Goal: Task Accomplishment & Management: Use online tool/utility

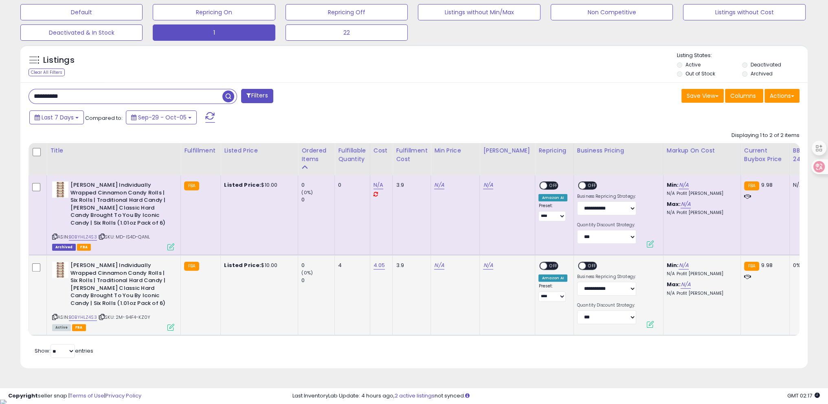
scroll to position [167, 457]
click at [431, 264] on td "N/A" at bounding box center [455, 295] width 49 height 80
click at [435, 264] on link "N/A" at bounding box center [439, 265] width 10 height 8
type input "***"
click at [467, 247] on button "submit" at bounding box center [460, 245] width 14 height 12
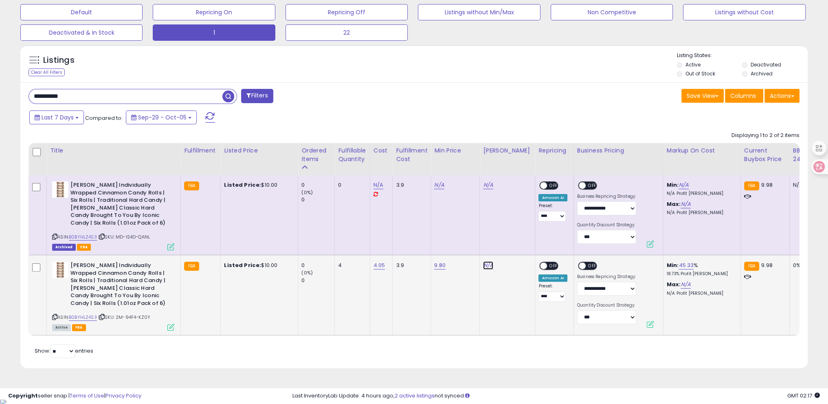
click at [483, 266] on link "N/A" at bounding box center [488, 265] width 10 height 8
type input "**"
click at [511, 244] on icon "submit" at bounding box center [508, 244] width 5 height 5
click at [548, 266] on span "OFF" at bounding box center [554, 265] width 13 height 7
click at [586, 264] on span "OFF" at bounding box center [592, 265] width 13 height 7
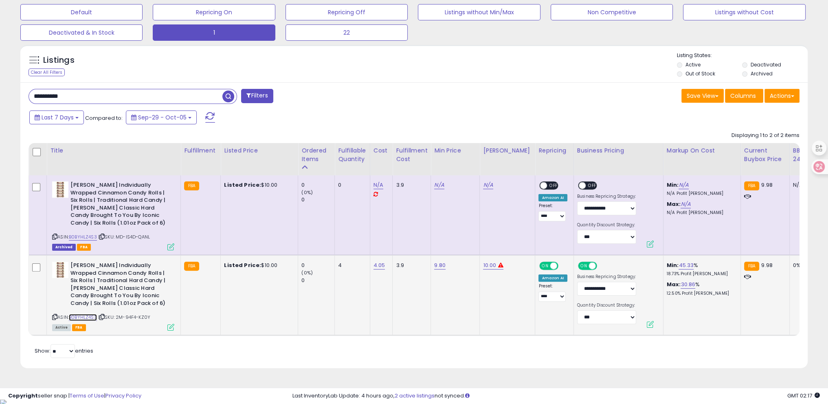
click at [78, 317] on link "B0BYHLZ4S3" at bounding box center [83, 317] width 28 height 7
drag, startPoint x: 88, startPoint y: 97, endPoint x: 0, endPoint y: 96, distance: 87.6
click at [0, 96] on div "**********" at bounding box center [414, 86] width 828 height 625
paste input "text"
type input "**********"
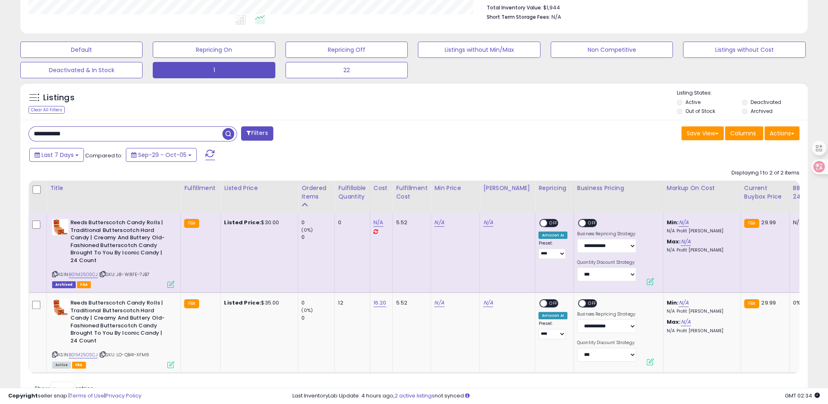
click at [539, 382] on div "Retrieving listings data.. Displaying 1 to 2 of 2 items Title Fulfillment" at bounding box center [414, 281] width 771 height 233
click at [438, 302] on link "N/A" at bounding box center [439, 303] width 10 height 8
click at [420, 283] on input "number" at bounding box center [414, 283] width 73 height 14
type input "**"
click button "submit" at bounding box center [460, 282] width 14 height 12
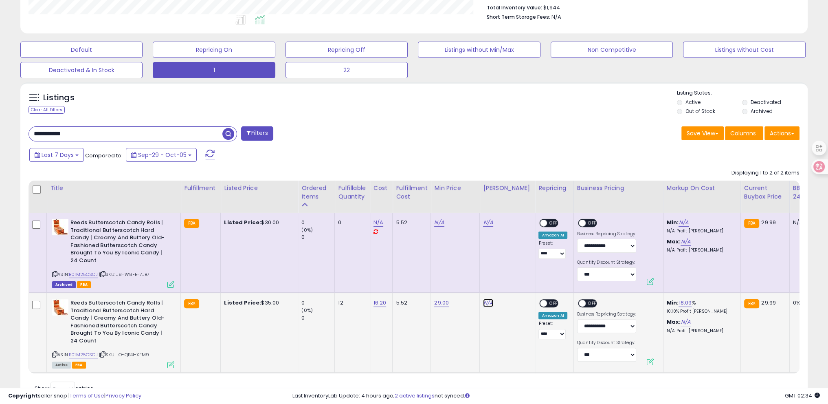
click at [486, 304] on link "N/A" at bounding box center [488, 303] width 10 height 8
click at [452, 281] on input "number" at bounding box center [463, 283] width 73 height 14
type input "**"
click at [516, 286] on button "submit" at bounding box center [509, 282] width 14 height 12
click at [548, 300] on span "OFF" at bounding box center [554, 303] width 13 height 7
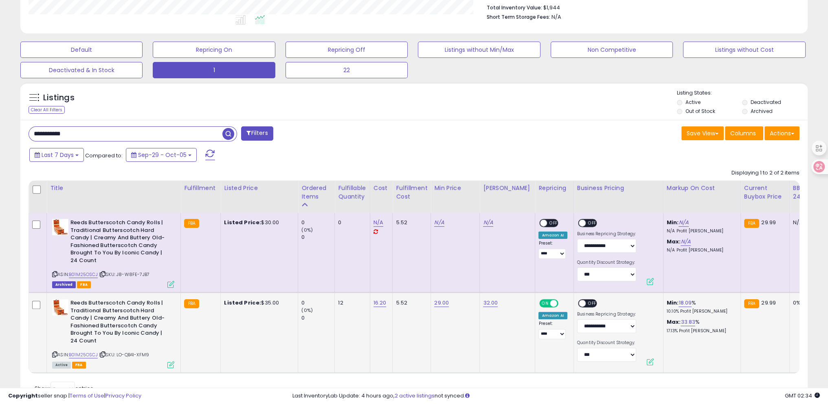
click at [586, 302] on span "OFF" at bounding box center [592, 303] width 13 height 7
click at [440, 304] on link "29.00" at bounding box center [441, 303] width 15 height 8
click at [486, 281] on button "button" at bounding box center [479, 282] width 14 height 12
click at [90, 352] on link "B01M25OSCJ" at bounding box center [83, 354] width 29 height 7
drag, startPoint x: 100, startPoint y: 135, endPoint x: 0, endPoint y: 139, distance: 100.3
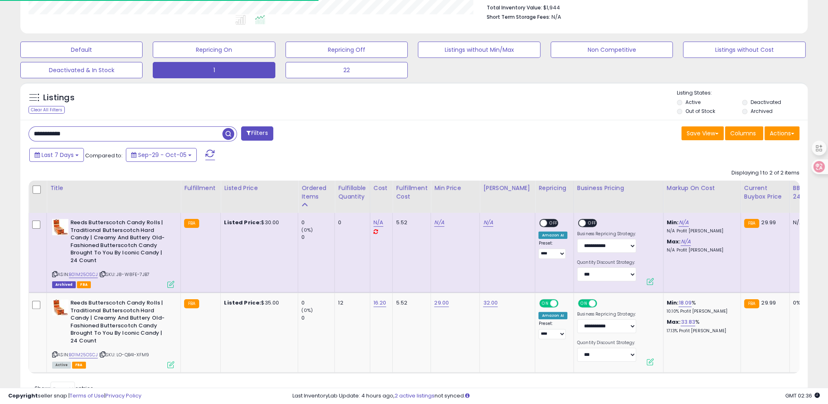
click at [0, 139] on div "**********" at bounding box center [414, 123] width 828 height 625
type input "*"
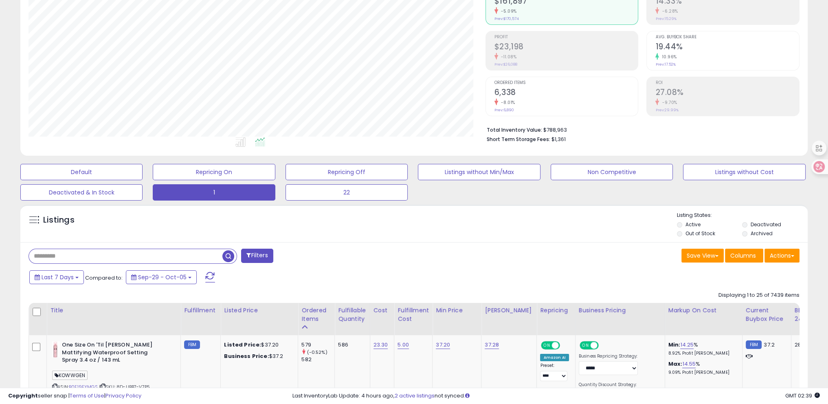
click at [66, 275] on span "Last 7 Days" at bounding box center [58, 277] width 32 height 8
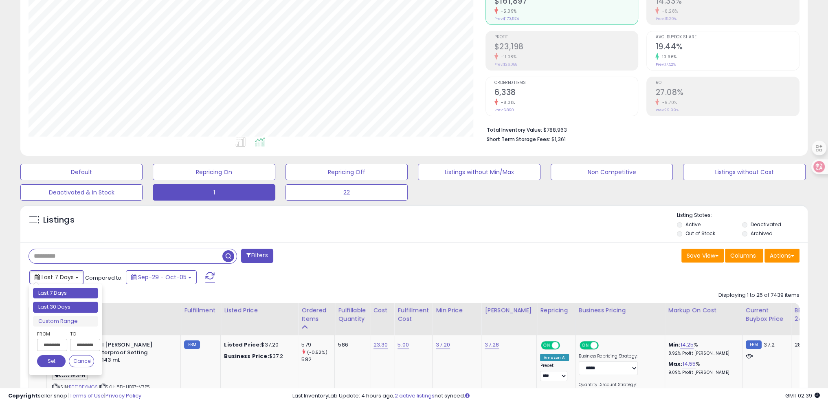
type input "**********"
click at [65, 305] on li "Last 30 Days" at bounding box center [65, 307] width 65 height 11
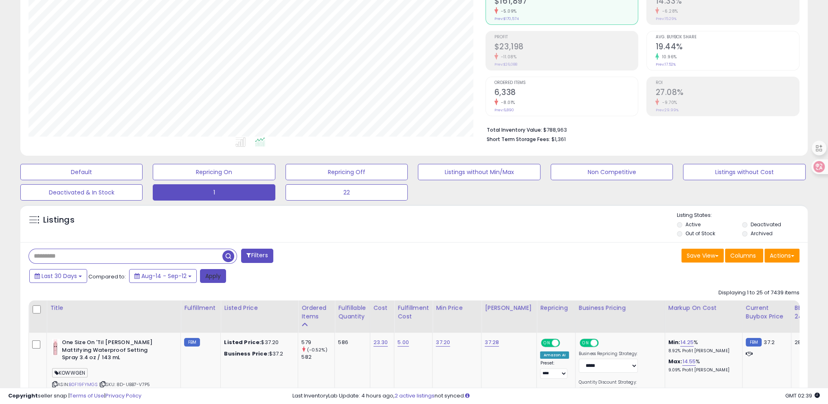
click at [211, 280] on button "Apply" at bounding box center [213, 276] width 26 height 14
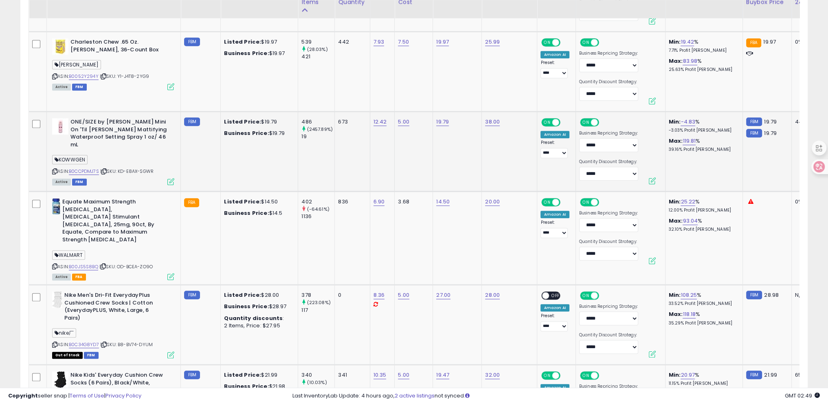
scroll to position [541, 0]
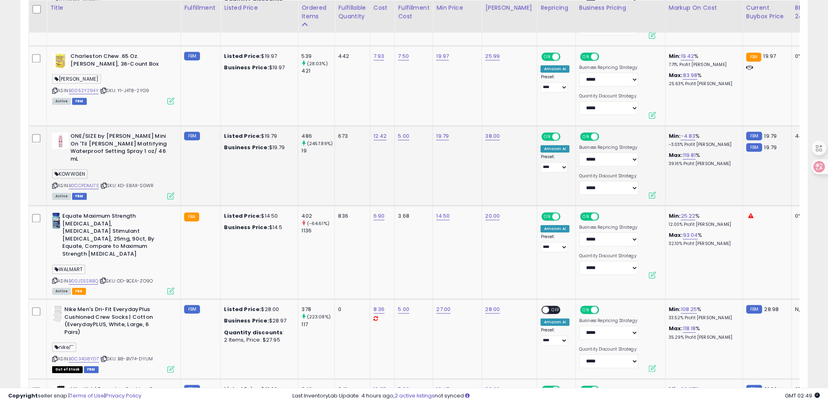
click at [53, 183] on icon at bounding box center [54, 185] width 5 height 4
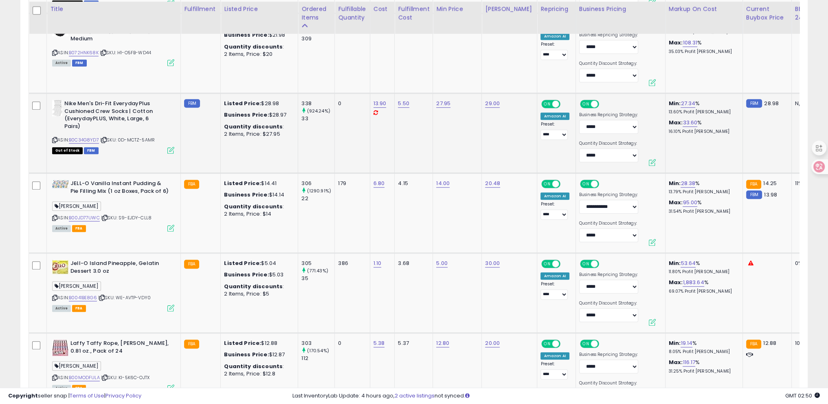
scroll to position [908, 0]
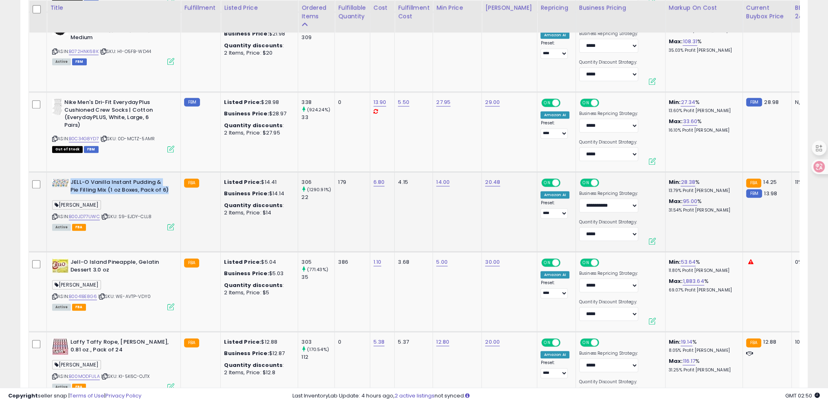
drag, startPoint x: 70, startPoint y: 166, endPoint x: 167, endPoint y: 173, distance: 96.8
click at [167, 178] on b "JELL-O Vanilla Instant Pudding & Pie Filling Mix (1 oz Boxes, Pack of 6)" at bounding box center [119, 186] width 99 height 17
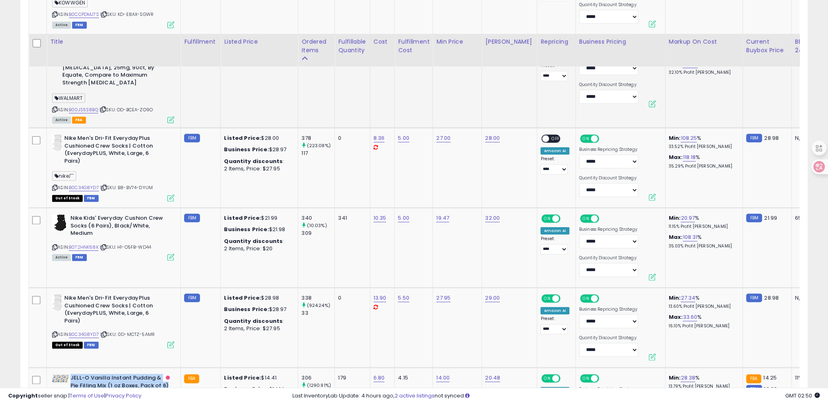
scroll to position [786, 0]
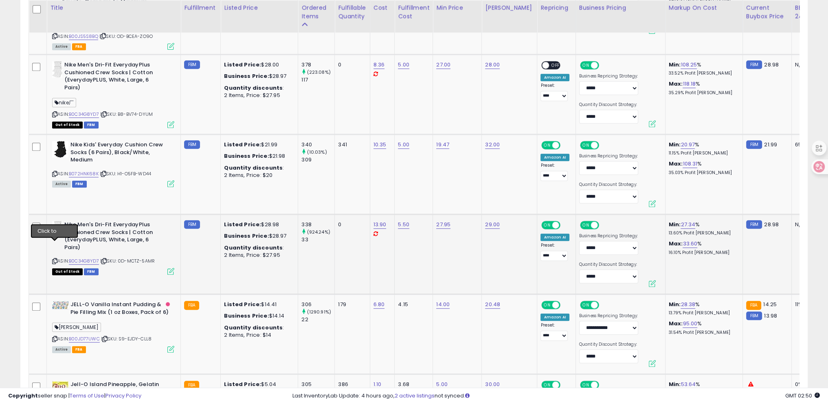
click at [52, 259] on icon at bounding box center [54, 261] width 5 height 4
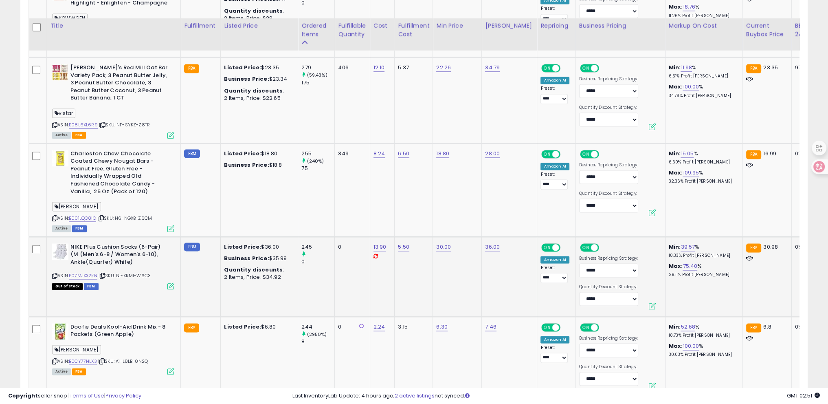
scroll to position [1601, 0]
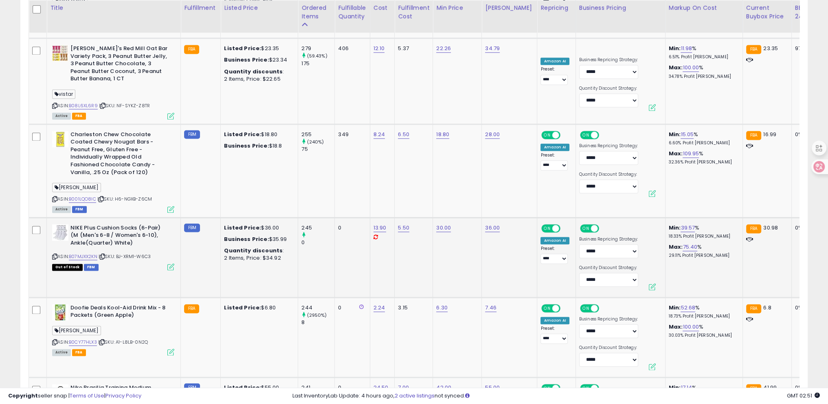
drag, startPoint x: 54, startPoint y: 239, endPoint x: 122, endPoint y: 126, distance: 131.7
click at [54, 254] on icon at bounding box center [54, 256] width 5 height 4
click at [90, 253] on link "B07MJXX2KN" at bounding box center [83, 256] width 29 height 7
click at [105, 254] on icon at bounding box center [102, 256] width 5 height 4
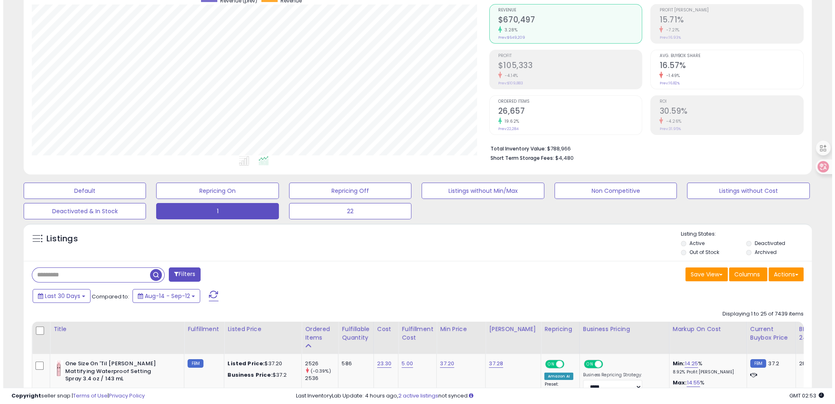
scroll to position [11, 0]
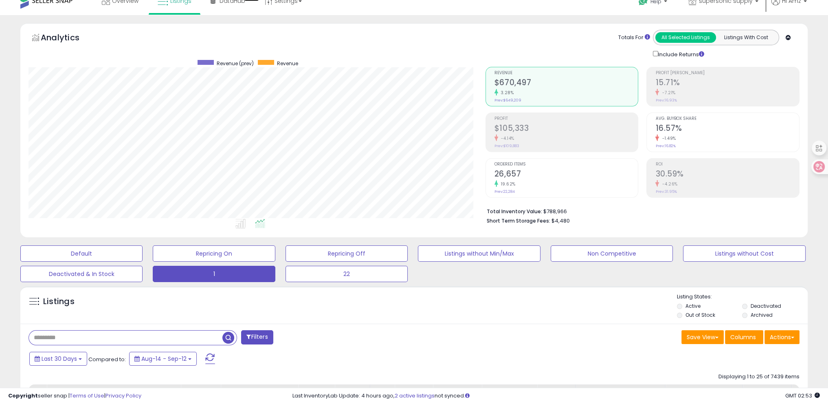
click at [73, 340] on input "text" at bounding box center [126, 337] width 194 height 14
paste input "**********"
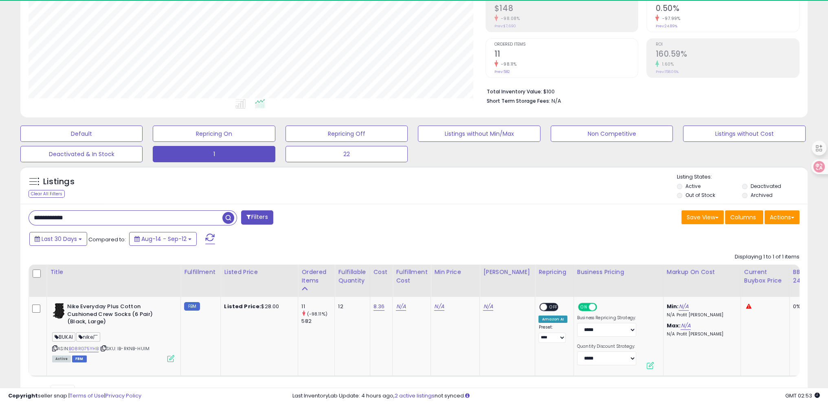
scroll to position [167, 457]
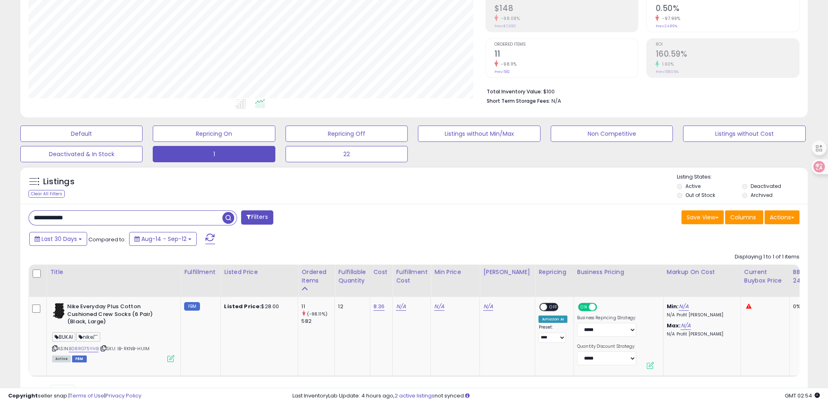
click at [0, 207] on div "**********" at bounding box center [414, 167] width 828 height 544
paste input "*"
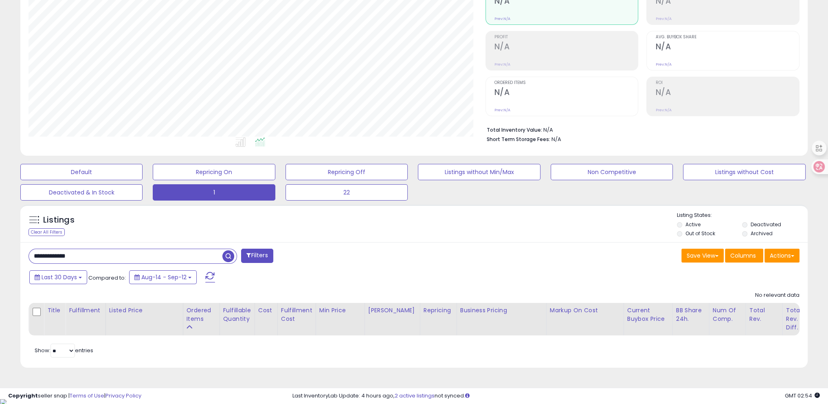
click at [0, 249] on div "**********" at bounding box center [414, 166] width 828 height 465
paste input "text"
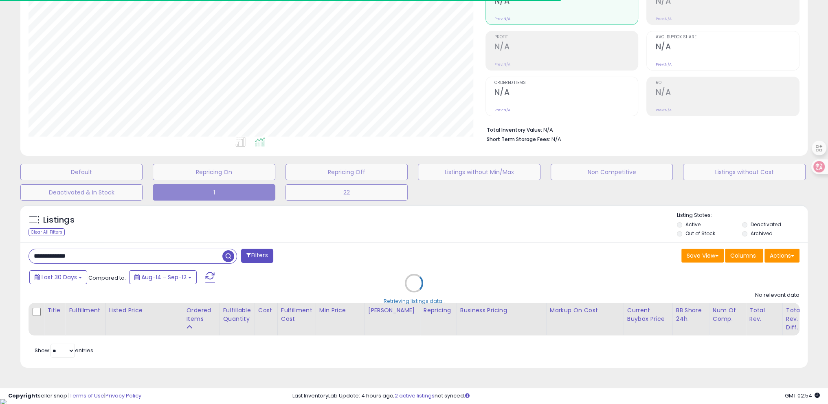
scroll to position [407306, 407017]
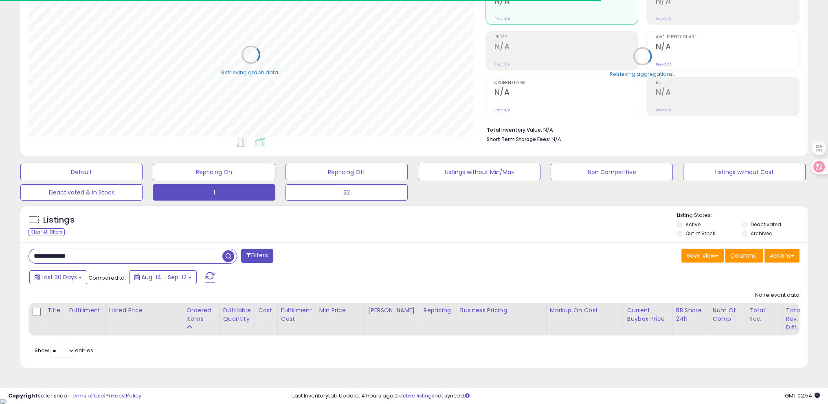
click at [129, 249] on input "**********" at bounding box center [126, 256] width 194 height 14
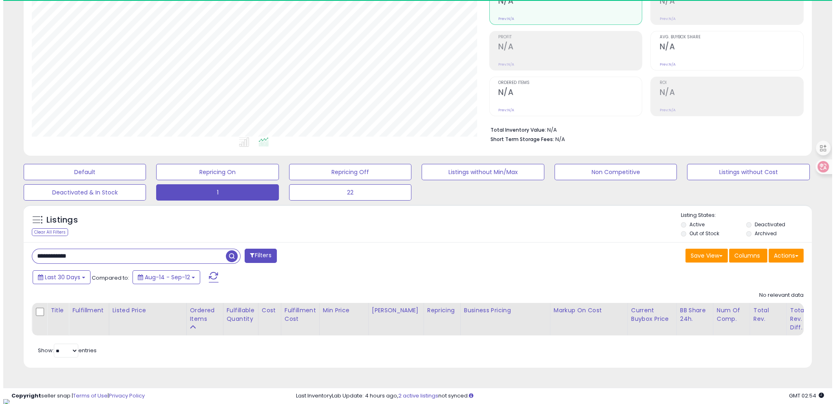
scroll to position [167, 457]
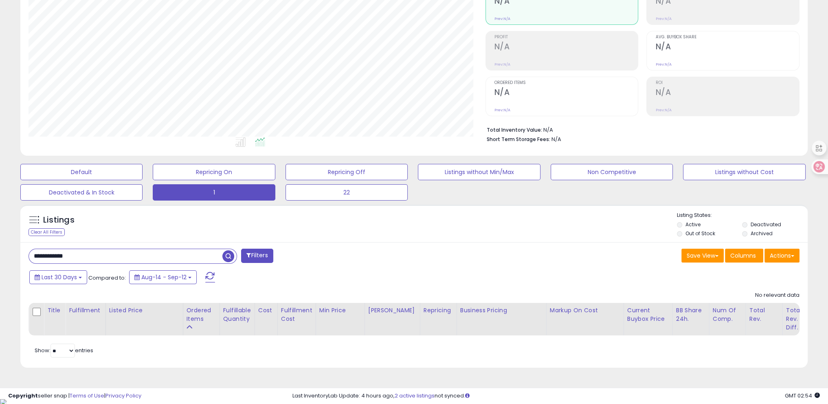
click at [230, 255] on span "button" at bounding box center [228, 256] width 12 height 12
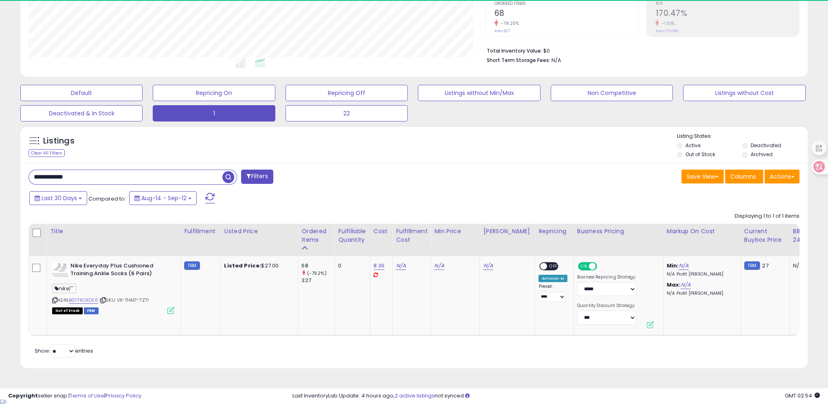
scroll to position [0, 0]
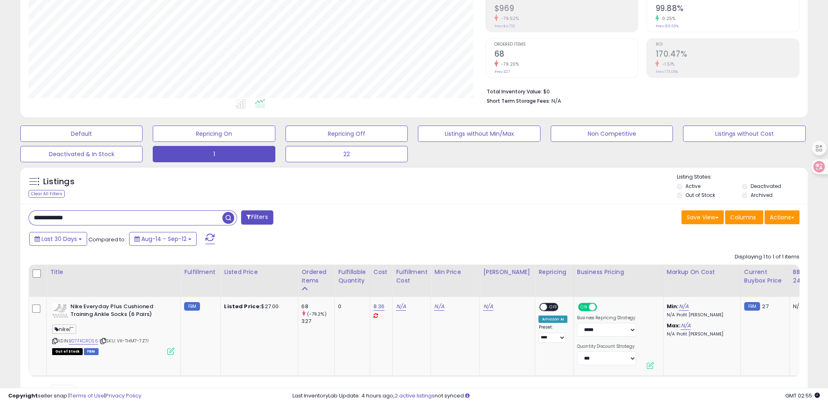
drag, startPoint x: 108, startPoint y: 215, endPoint x: 0, endPoint y: 206, distance: 108.3
click at [0, 206] on div "**********" at bounding box center [414, 167] width 828 height 544
paste input "text"
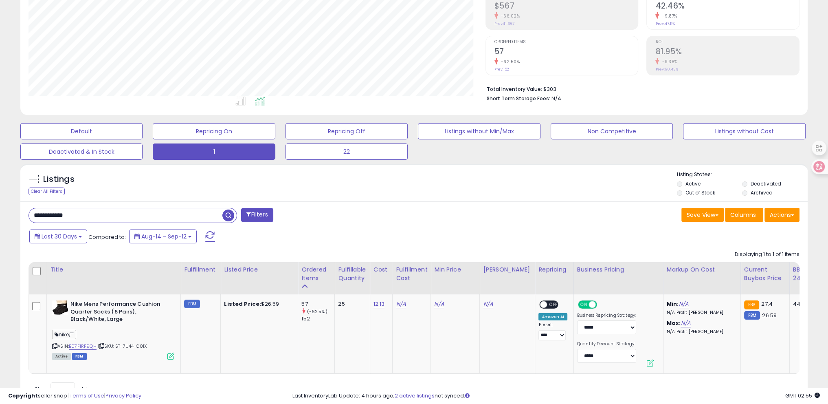
scroll to position [167, 457]
click at [7, 200] on div "**********" at bounding box center [414, 158] width 820 height 515
drag, startPoint x: 79, startPoint y: 213, endPoint x: 0, endPoint y: 205, distance: 79.1
click at [0, 205] on div "**********" at bounding box center [414, 165] width 828 height 544
paste input "text"
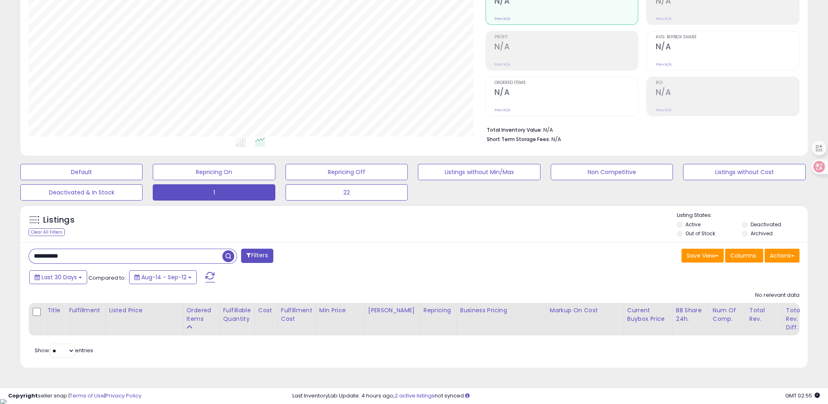
drag, startPoint x: 75, startPoint y: 255, endPoint x: 63, endPoint y: 255, distance: 12.2
click at [75, 255] on input "**********" at bounding box center [126, 256] width 194 height 14
click at [0, 242] on div "**********" at bounding box center [414, 166] width 828 height 465
paste input "text"
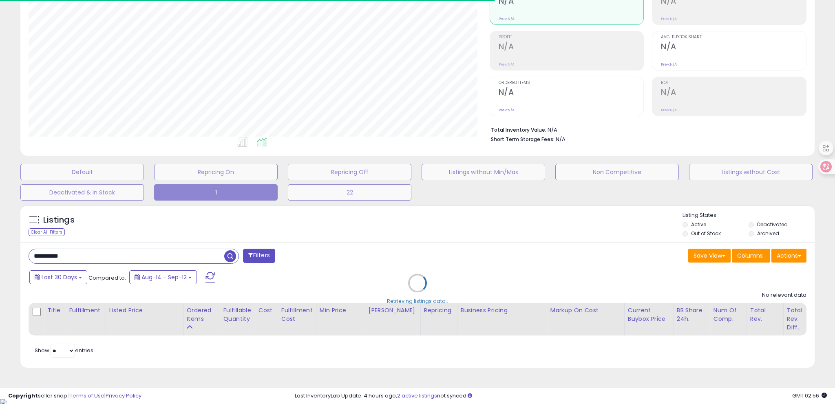
click at [64, 255] on div "**********" at bounding box center [417, 305] width 794 height 126
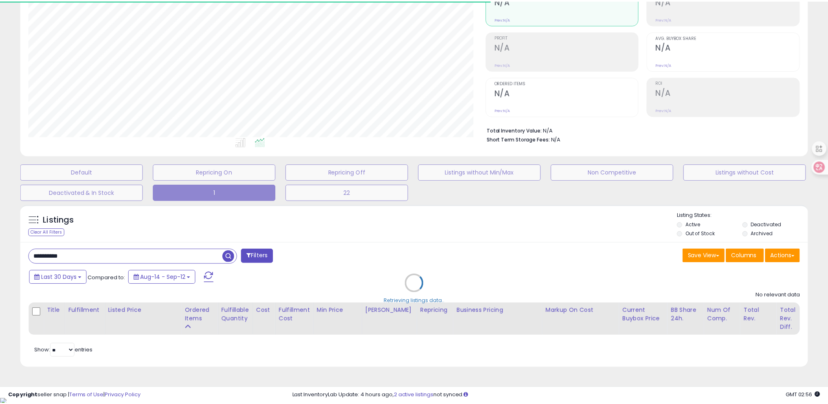
scroll to position [407306, 407017]
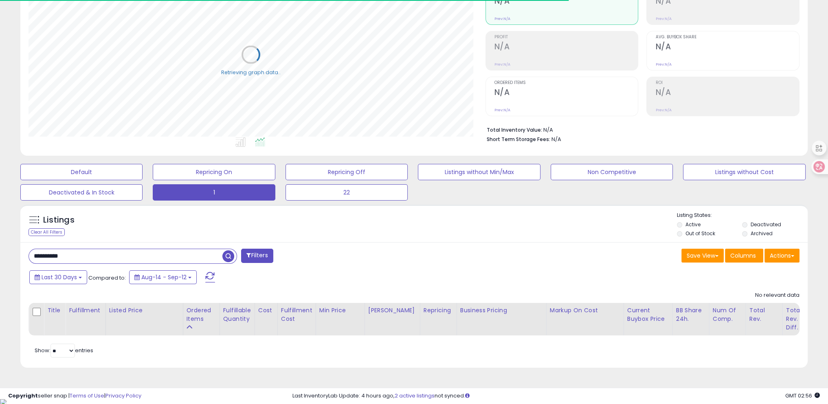
drag, startPoint x: 57, startPoint y: 254, endPoint x: 88, endPoint y: 254, distance: 30.6
click at [87, 254] on input "**********" at bounding box center [126, 256] width 194 height 14
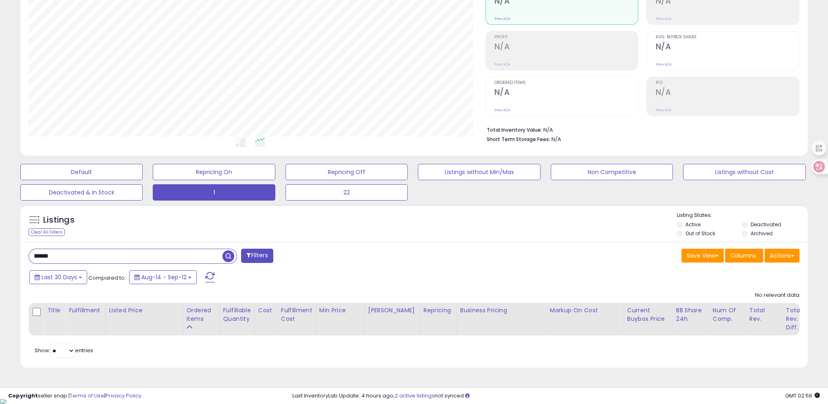
type input "******"
drag, startPoint x: 71, startPoint y: 259, endPoint x: 0, endPoint y: 242, distance: 72.8
click at [0, 242] on div "**********" at bounding box center [414, 166] width 828 height 465
type input "****"
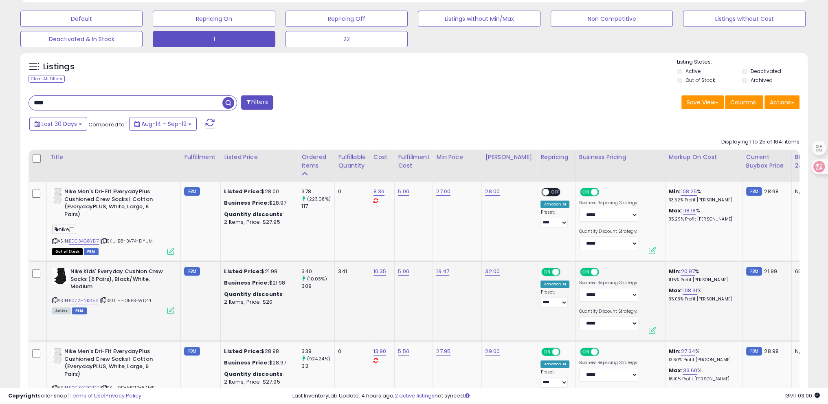
scroll to position [256, 0]
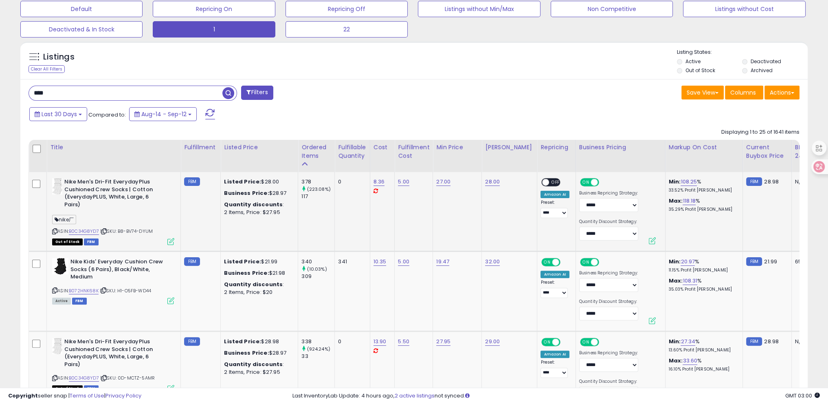
click at [107, 230] on icon at bounding box center [103, 231] width 5 height 4
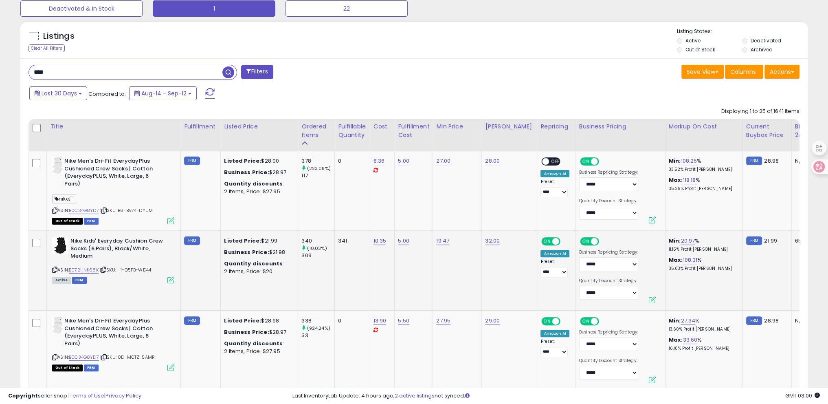
scroll to position [297, 0]
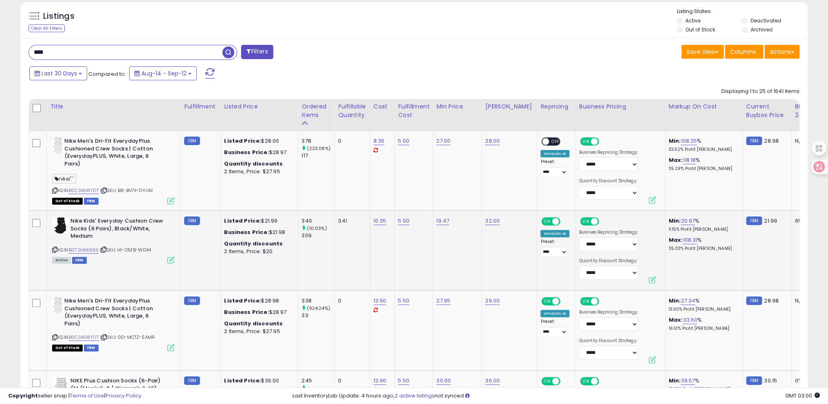
click at [54, 247] on icon at bounding box center [54, 249] width 5 height 4
click at [105, 248] on icon at bounding box center [103, 249] width 5 height 4
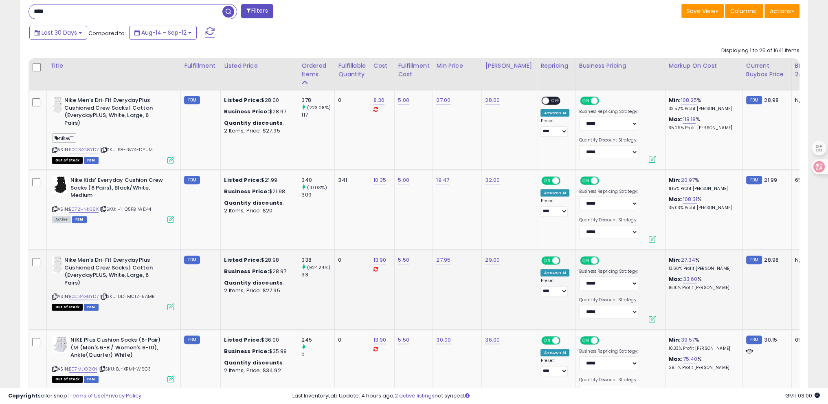
click at [54, 294] on icon at bounding box center [54, 296] width 5 height 4
click at [105, 294] on icon at bounding box center [103, 296] width 5 height 4
click at [79, 294] on link "B0C34G8YD7" at bounding box center [84, 296] width 30 height 7
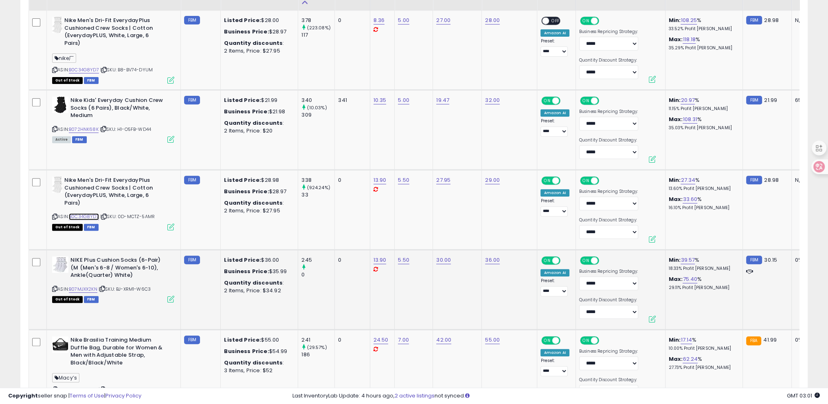
scroll to position [419, 0]
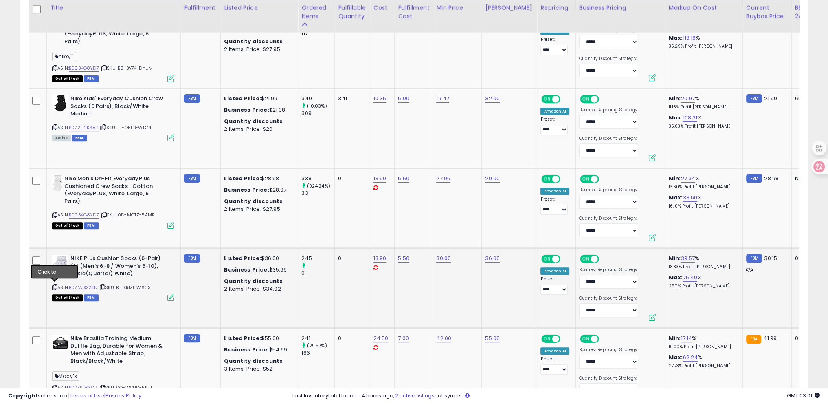
click at [52, 285] on icon at bounding box center [54, 287] width 5 height 4
click at [77, 211] on link "B0C34G8YD7" at bounding box center [84, 214] width 30 height 7
click at [88, 286] on link "B07MJXX2KN" at bounding box center [83, 287] width 29 height 7
click at [51, 284] on div "NIKE Plus Cushion Socks (6-Pair) (M (Men's 6-8 / Women's 6-10), Ankle(Quarter) …" at bounding box center [112, 277] width 124 height 45
click at [54, 285] on icon at bounding box center [54, 287] width 5 height 4
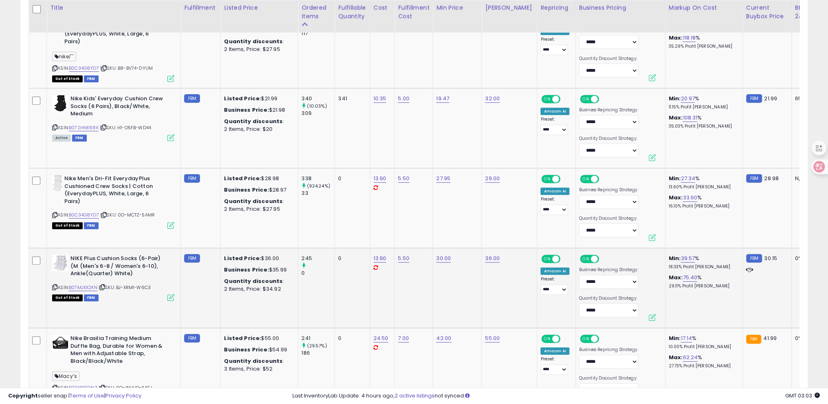
click at [103, 288] on icon at bounding box center [102, 287] width 5 height 4
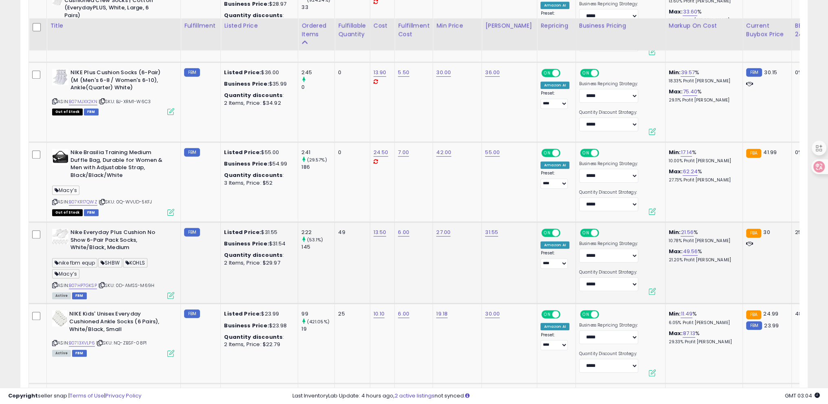
scroll to position [623, 0]
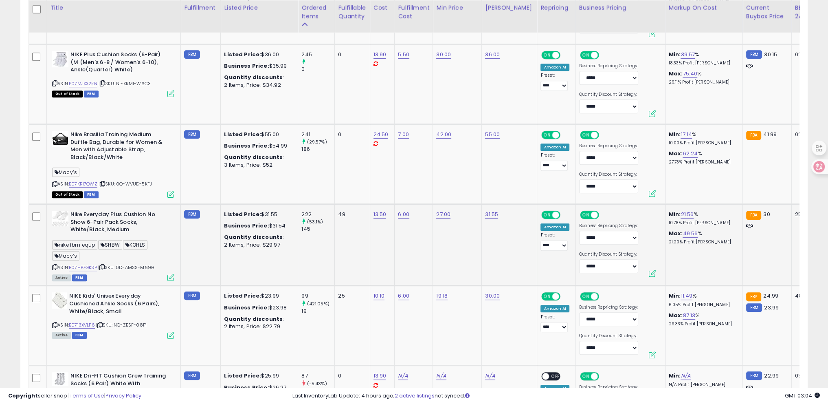
click at [103, 265] on icon at bounding box center [101, 267] width 5 height 4
click at [89, 267] on link "B07HP7GKSP" at bounding box center [83, 267] width 28 height 7
click at [104, 265] on icon at bounding box center [101, 267] width 5 height 4
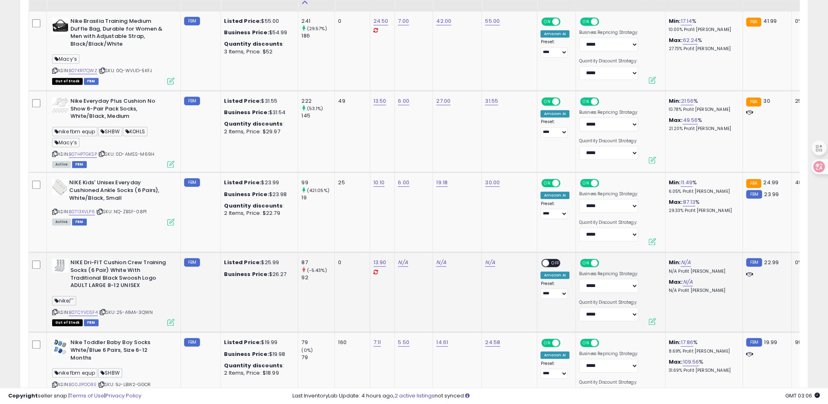
scroll to position [745, 0]
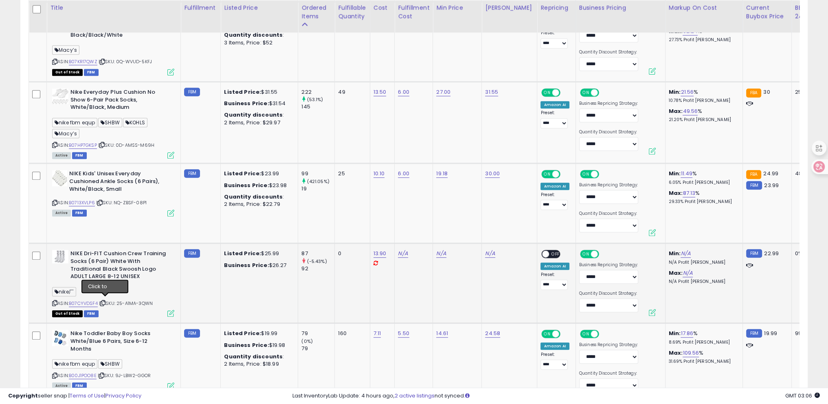
click at [106, 301] on icon at bounding box center [102, 303] width 5 height 4
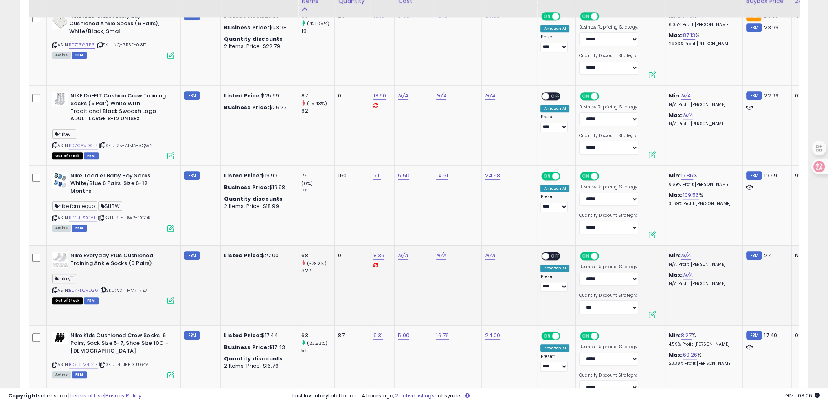
scroll to position [908, 0]
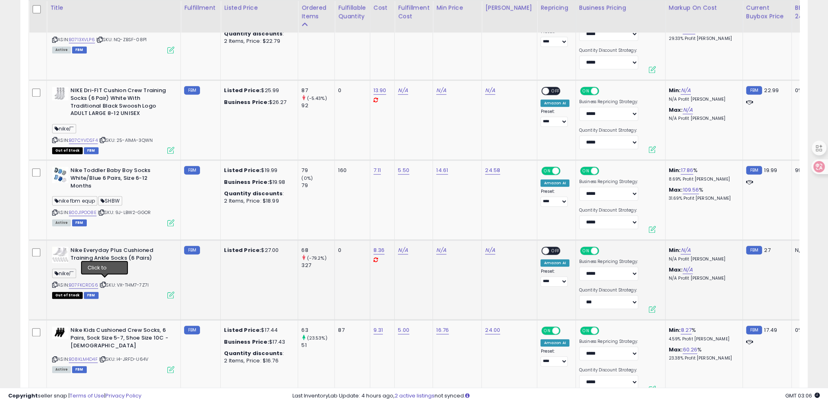
click at [105, 282] on icon at bounding box center [103, 284] width 5 height 4
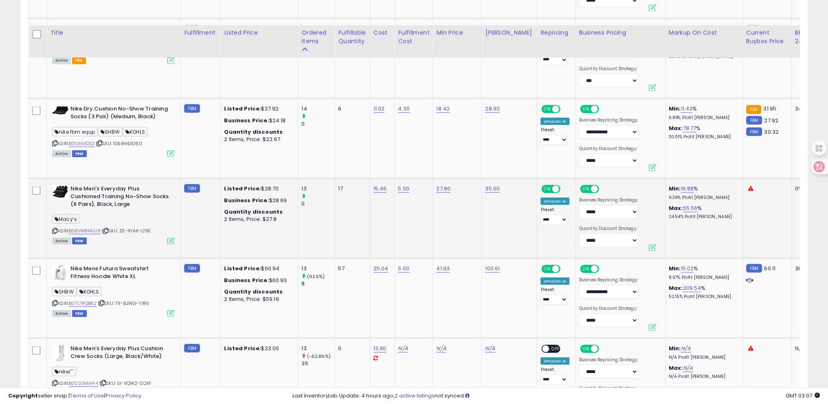
scroll to position [2090, 0]
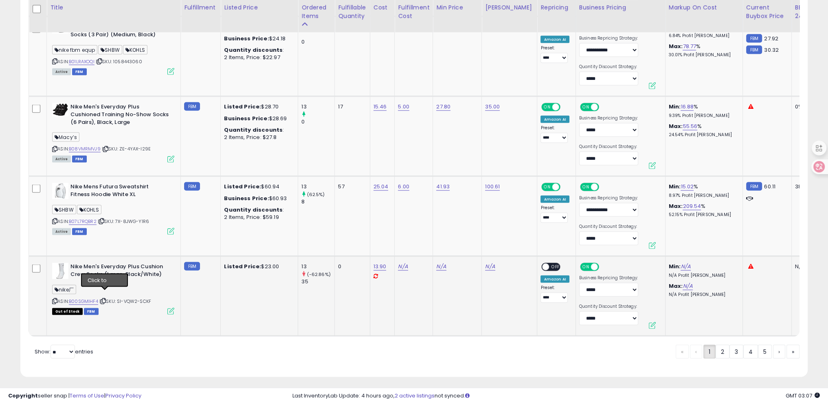
click at [106, 299] on icon at bounding box center [103, 301] width 5 height 4
click at [723, 350] on link "2" at bounding box center [723, 352] width 14 height 14
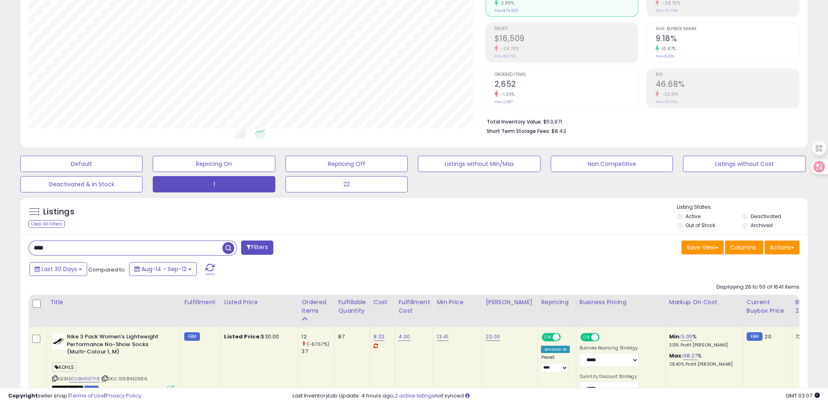
click at [222, 273] on div "Last 30 Days Compared to: Aug-14 - Sep-12" at bounding box center [316, 270] width 579 height 18
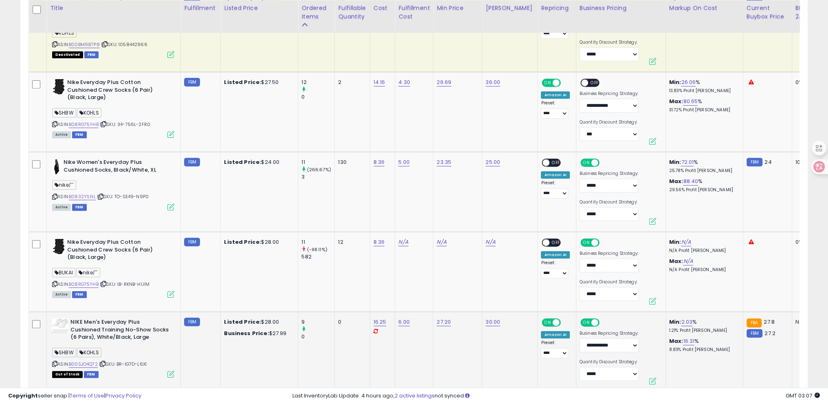
scroll to position [509, 0]
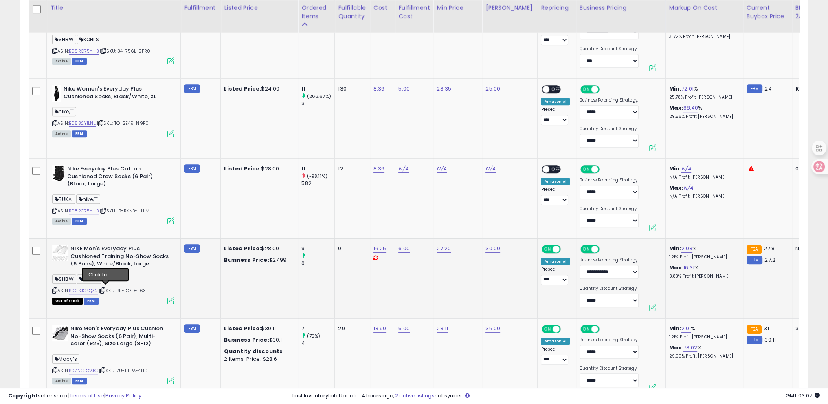
click at [103, 289] on icon at bounding box center [102, 290] width 5 height 4
click at [82, 287] on link "B00SJO4Q72" at bounding box center [83, 290] width 29 height 7
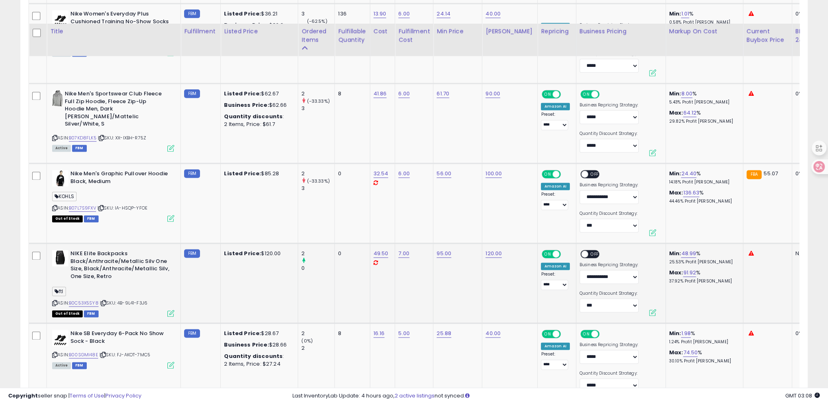
scroll to position [1486, 0]
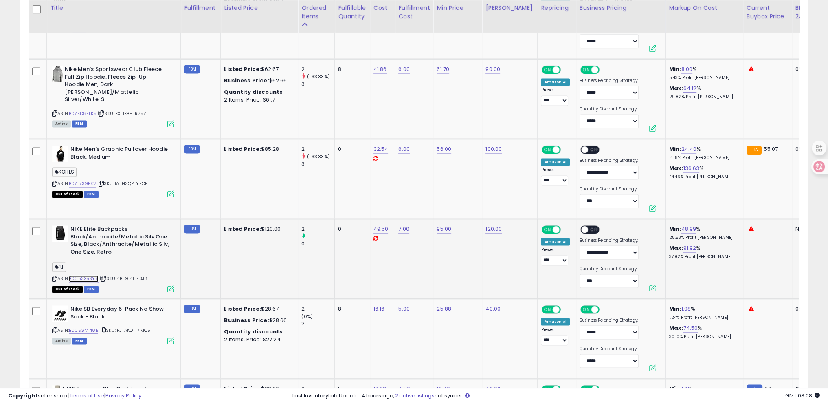
click at [86, 275] on link "B0C53X5SY8" at bounding box center [84, 278] width 30 height 7
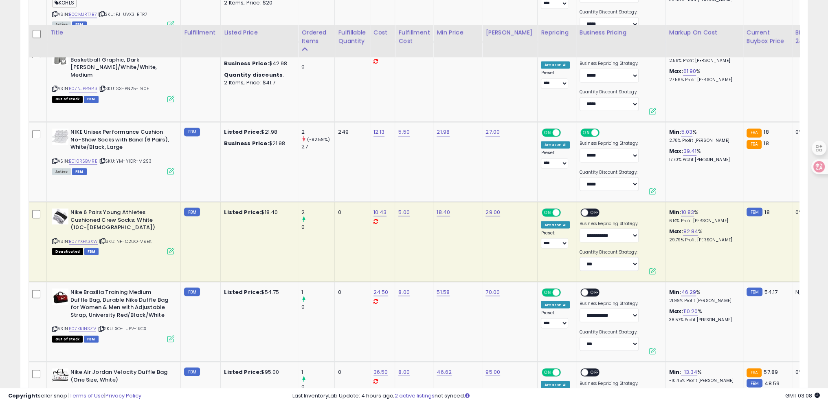
scroll to position [1894, 0]
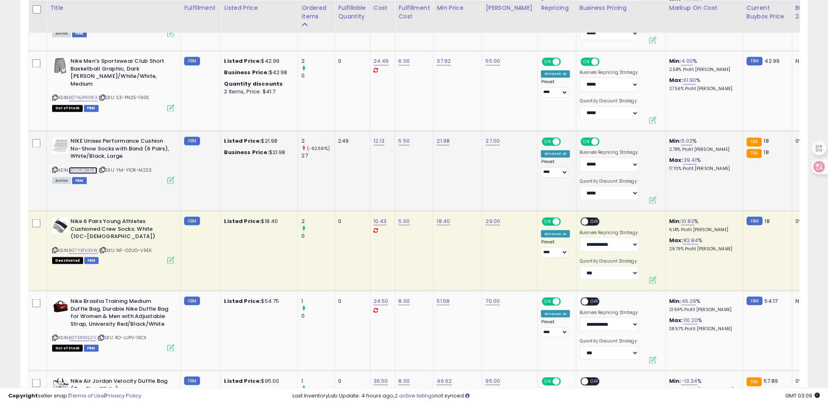
click at [82, 167] on link "B010RSBMRE" at bounding box center [83, 170] width 29 height 7
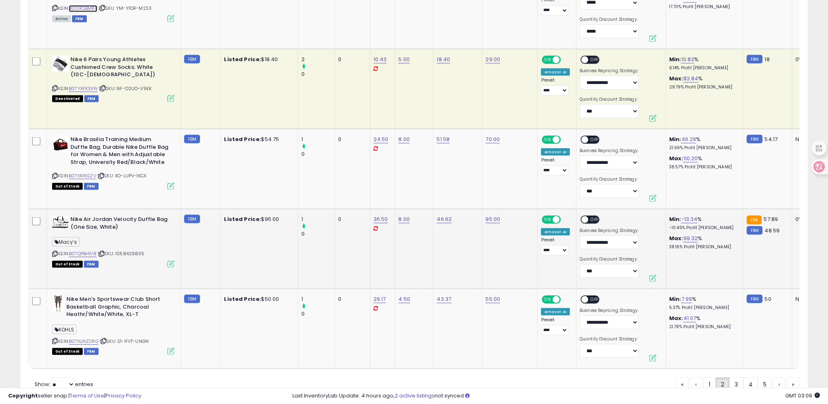
scroll to position [2091, 0]
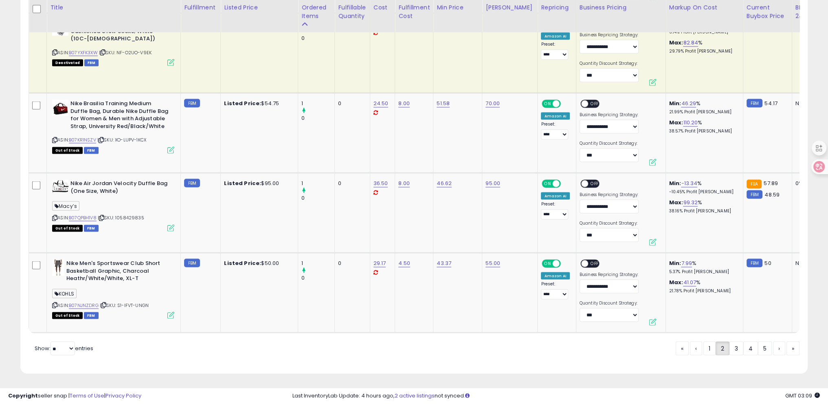
click at [706, 351] on link "1" at bounding box center [710, 348] width 12 height 14
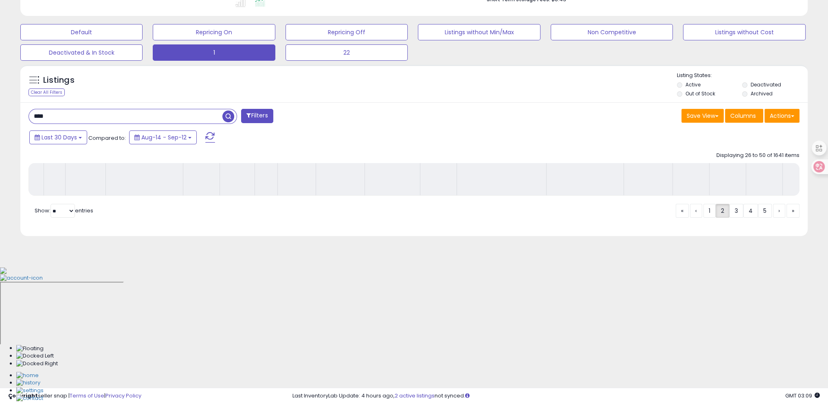
scroll to position [101, 0]
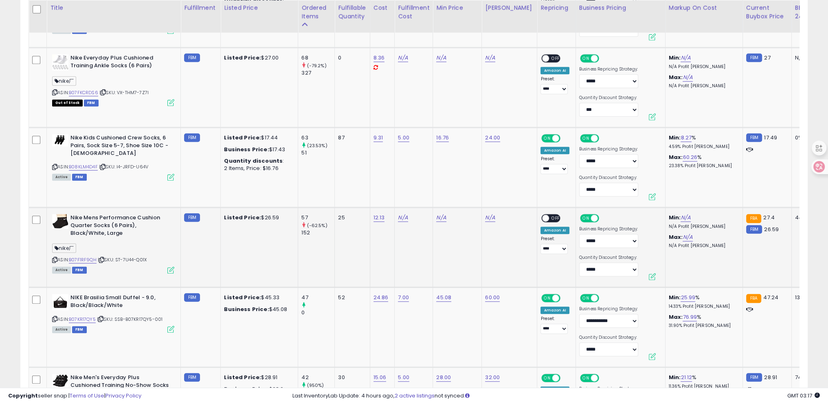
scroll to position [1182, 0]
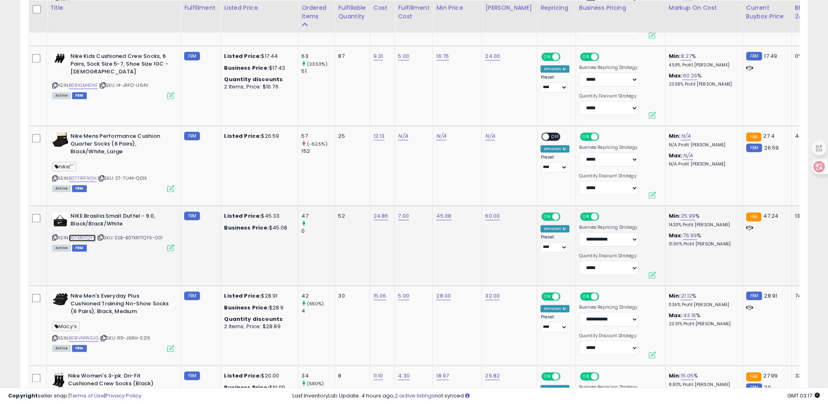
click at [86, 234] on link "B07KR17QY5" at bounding box center [82, 237] width 27 height 7
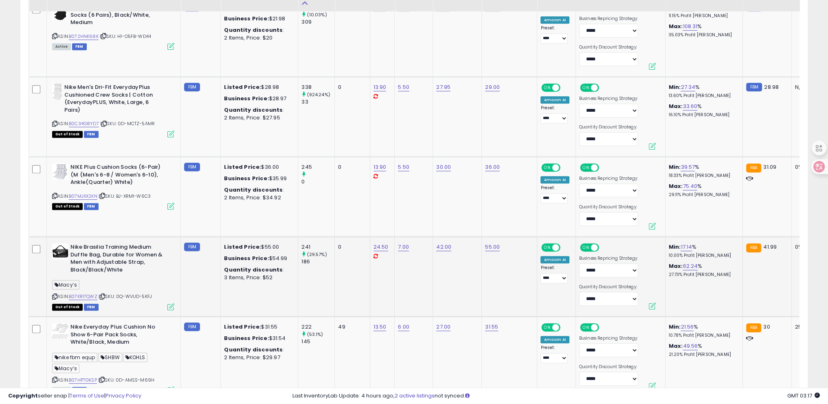
scroll to position [489, 0]
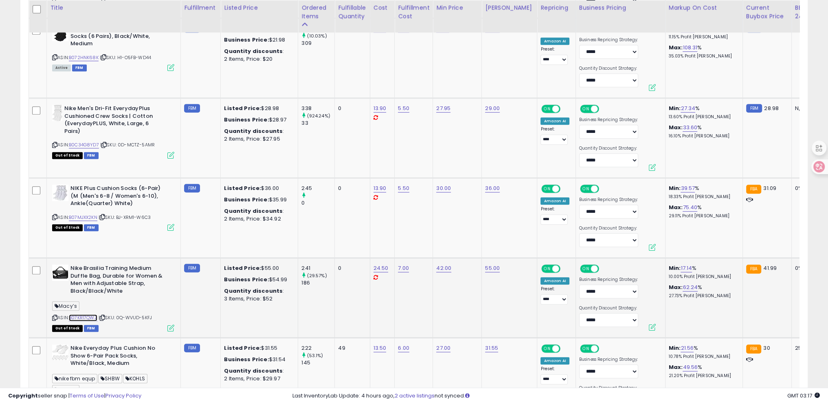
click at [84, 316] on link "B07KR17QWZ" at bounding box center [83, 317] width 29 height 7
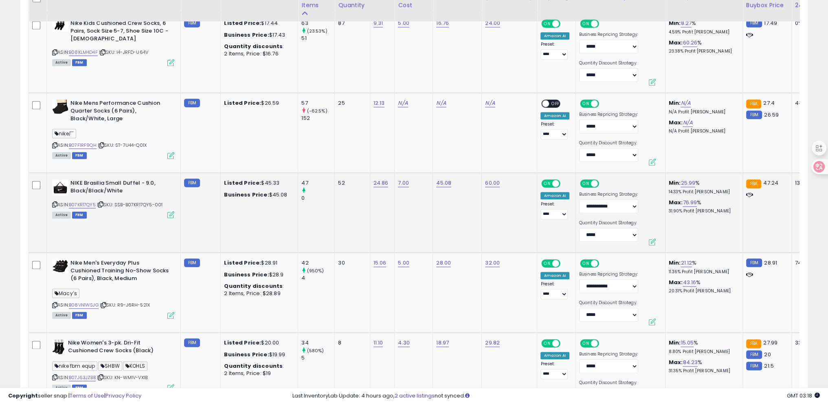
scroll to position [1263, 0]
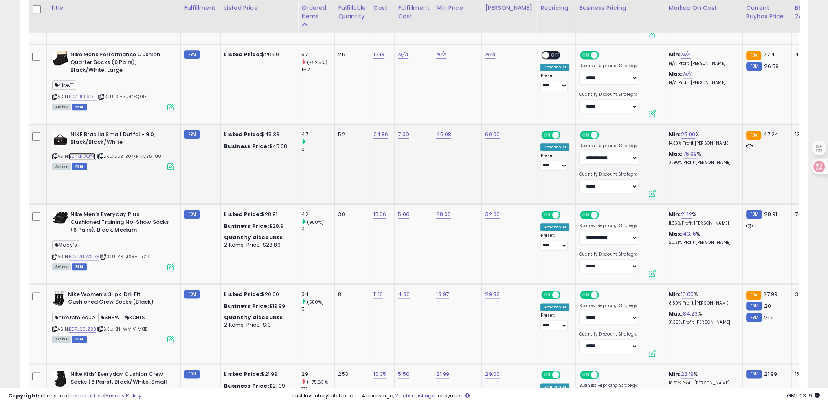
click at [83, 153] on link "B07KR17QY5" at bounding box center [82, 156] width 27 height 7
click at [181, 246] on td "FBM" at bounding box center [201, 244] width 40 height 80
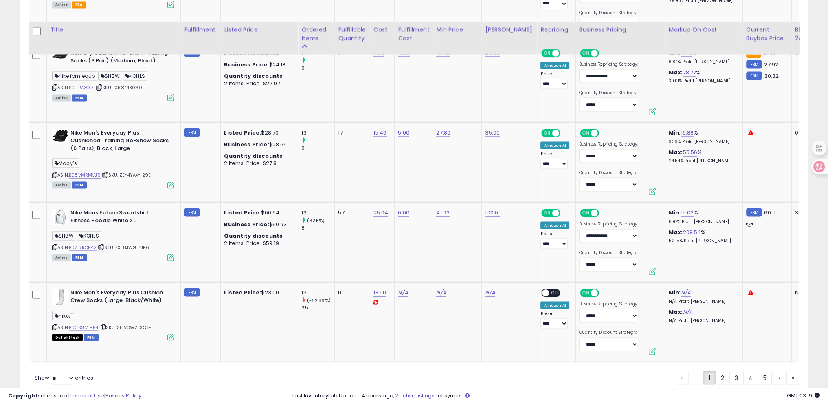
scroll to position [2093, 0]
